Goal: Information Seeking & Learning: Learn about a topic

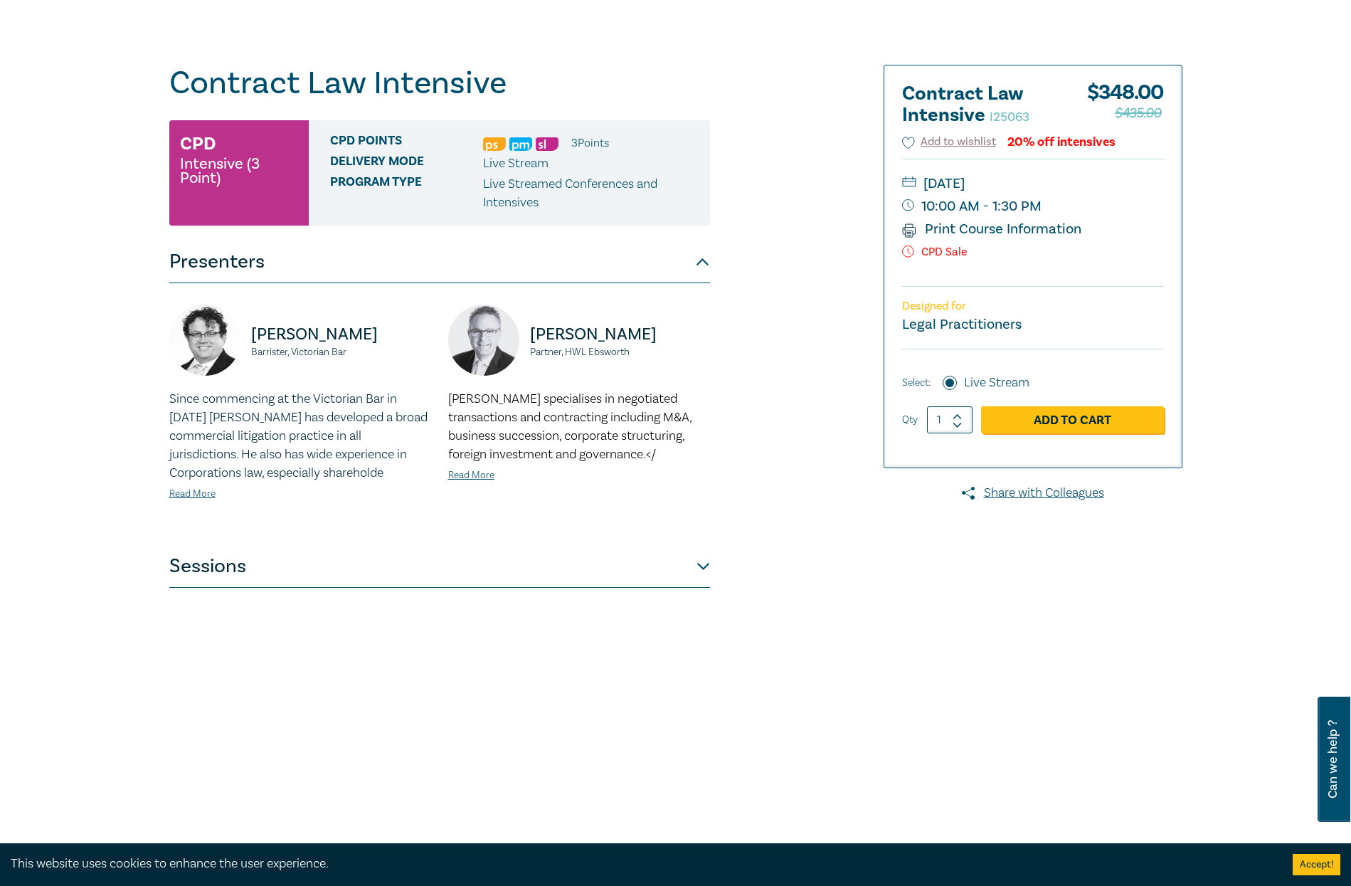
scroll to position [356, 0]
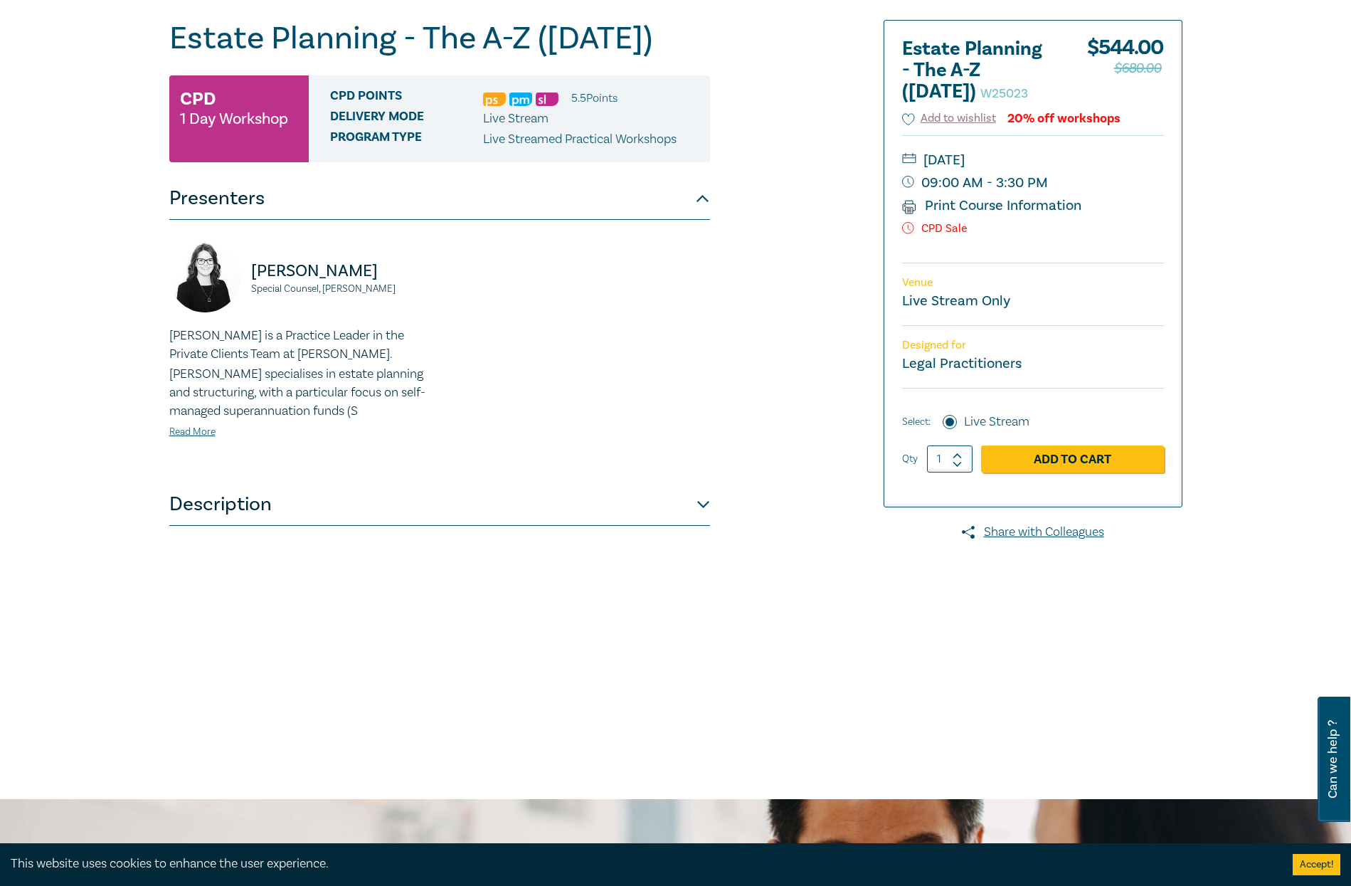
scroll to position [71, 0]
